Goal: Find specific page/section: Find specific page/section

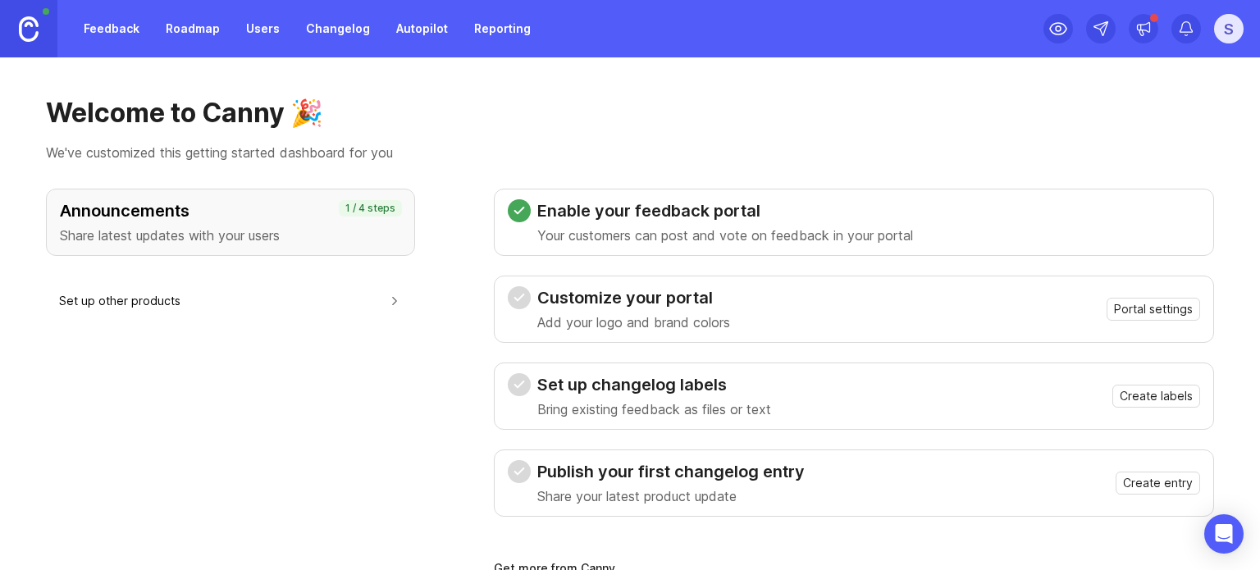
click at [258, 21] on link "Users" at bounding box center [262, 29] width 53 height 30
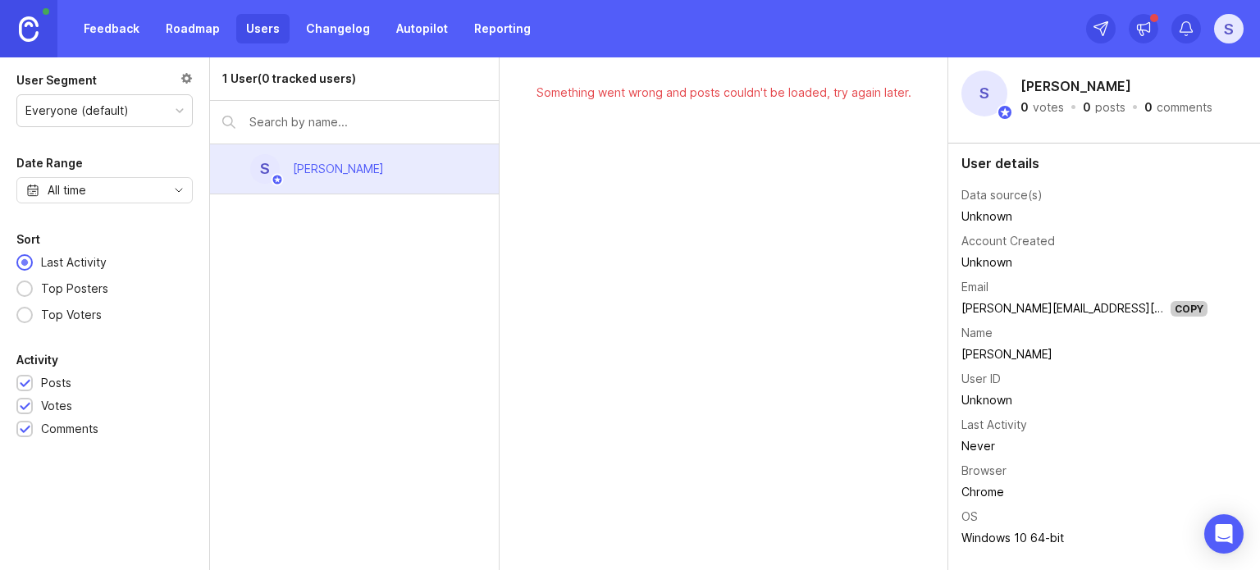
click at [1006, 198] on div "Data source(s)" at bounding box center [1001, 195] width 81 height 18
click at [1157, 108] on div "comments" at bounding box center [1185, 107] width 56 height 11
click at [1233, 26] on div "S" at bounding box center [1229, 29] width 30 height 30
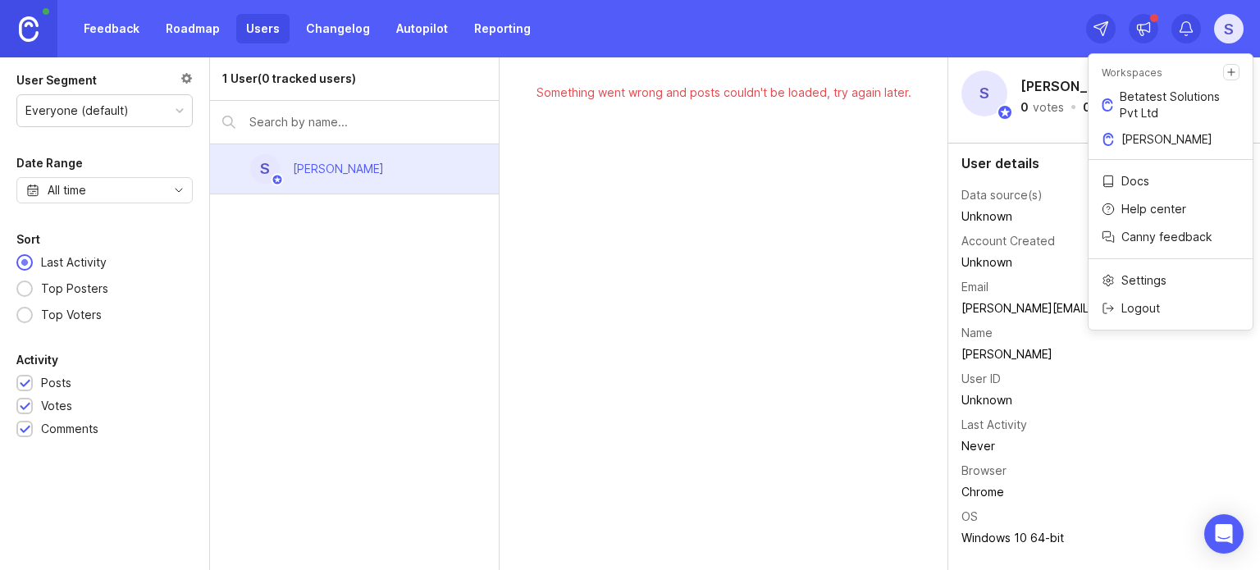
click at [1152, 106] on p "Betatest Solutions Pvt Ltd" at bounding box center [1180, 105] width 120 height 33
